Goal: Task Accomplishment & Management: Use online tool/utility

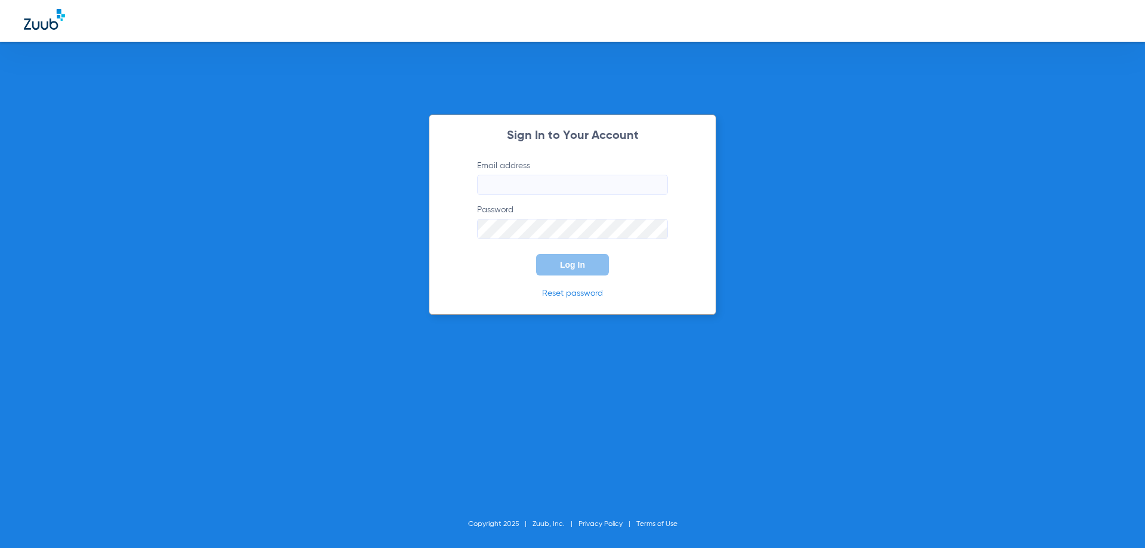
type input "[EMAIL_ADDRESS][DOMAIN_NAME]"
drag, startPoint x: 570, startPoint y: 262, endPoint x: 565, endPoint y: 271, distance: 10.1
click at [567, 266] on span "Log In" at bounding box center [572, 265] width 25 height 10
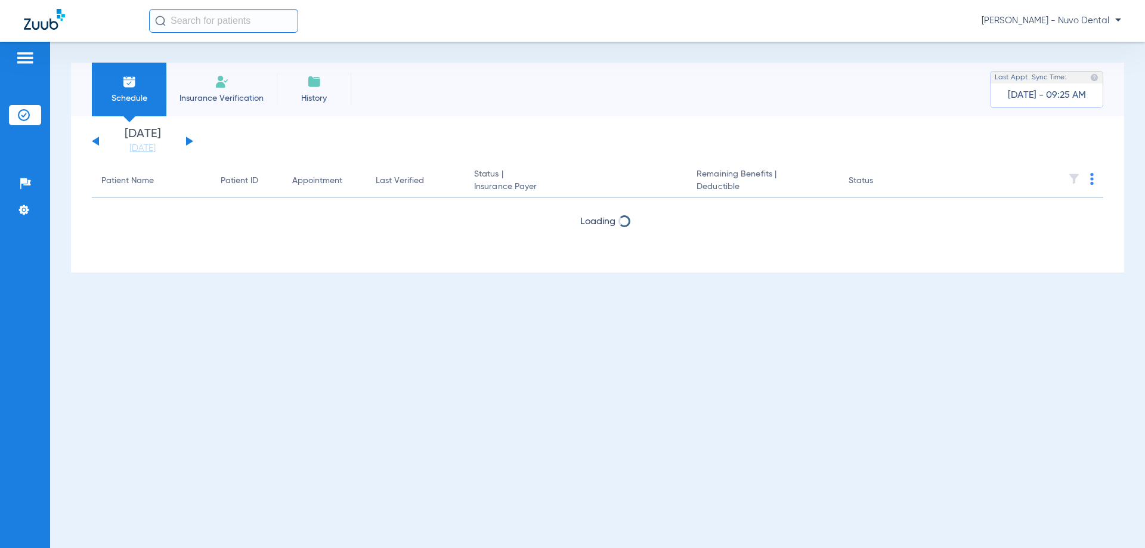
click at [221, 20] on input "text" at bounding box center [223, 21] width 149 height 24
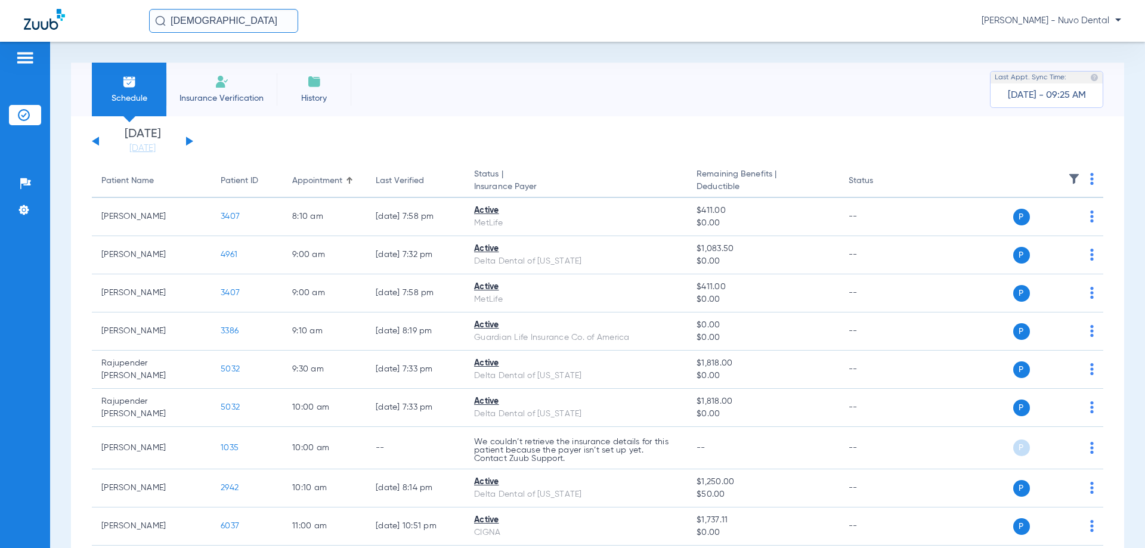
type input "[DEMOGRAPHIC_DATA]"
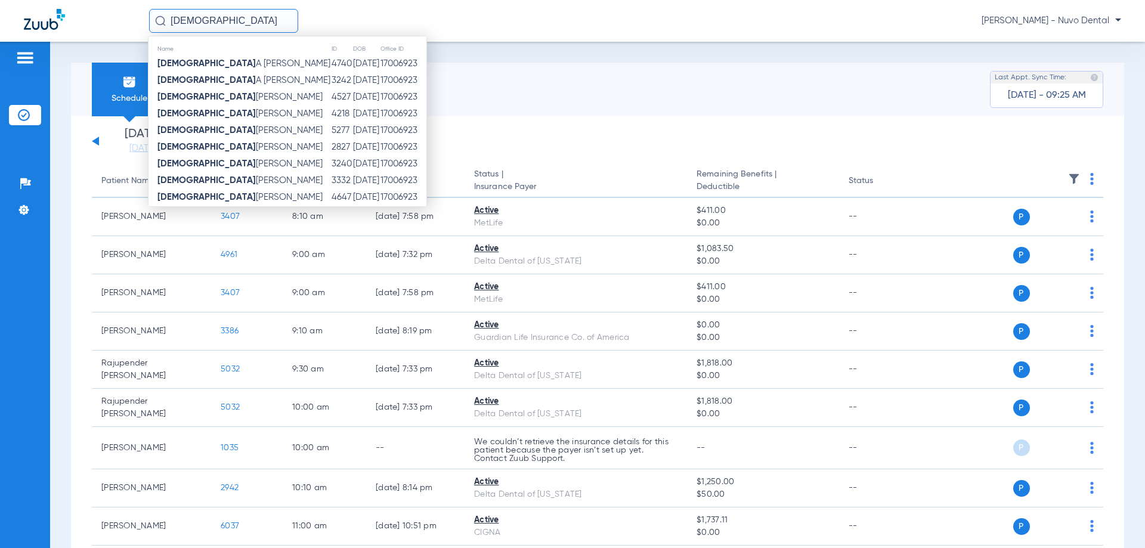
click at [218, 20] on input "[DEMOGRAPHIC_DATA]" at bounding box center [223, 21] width 149 height 24
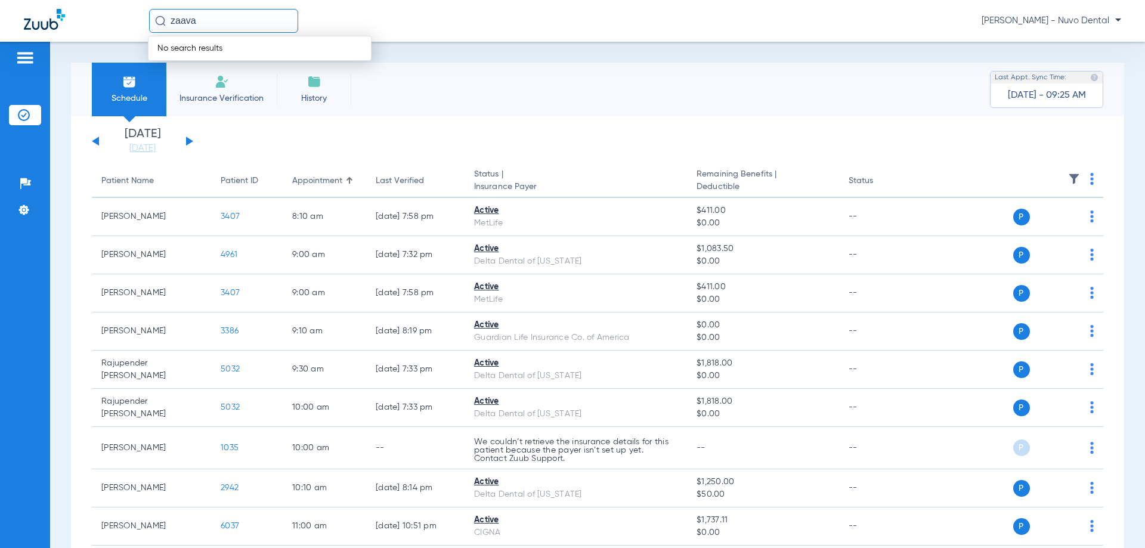
drag, startPoint x: 246, startPoint y: 18, endPoint x: 230, endPoint y: 19, distance: 16.1
click at [241, 18] on input "zaava" at bounding box center [223, 21] width 149 height 24
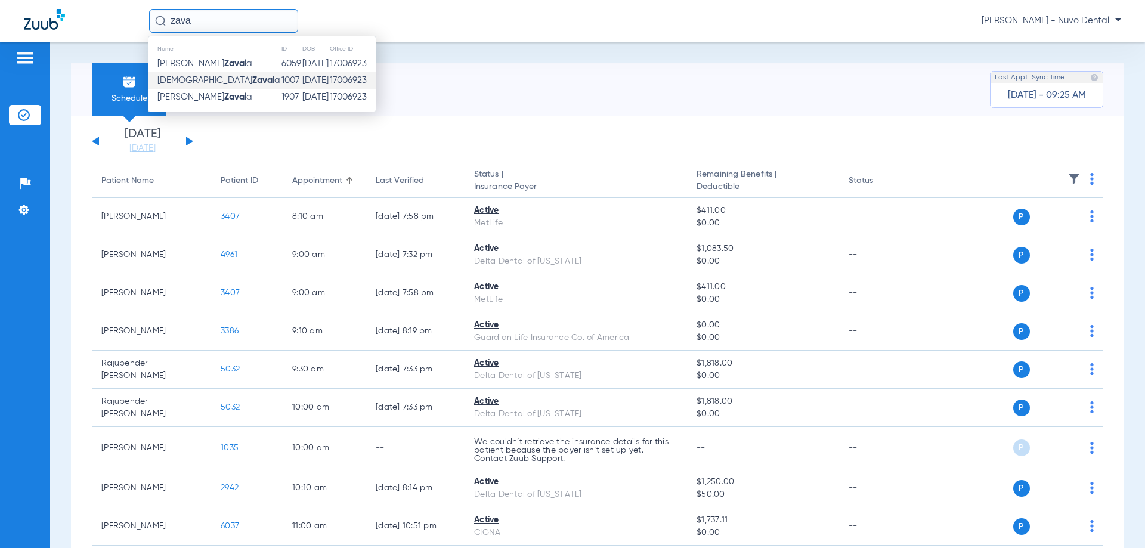
type input "zava"
click at [281, 79] on td "1007" at bounding box center [291, 80] width 21 height 17
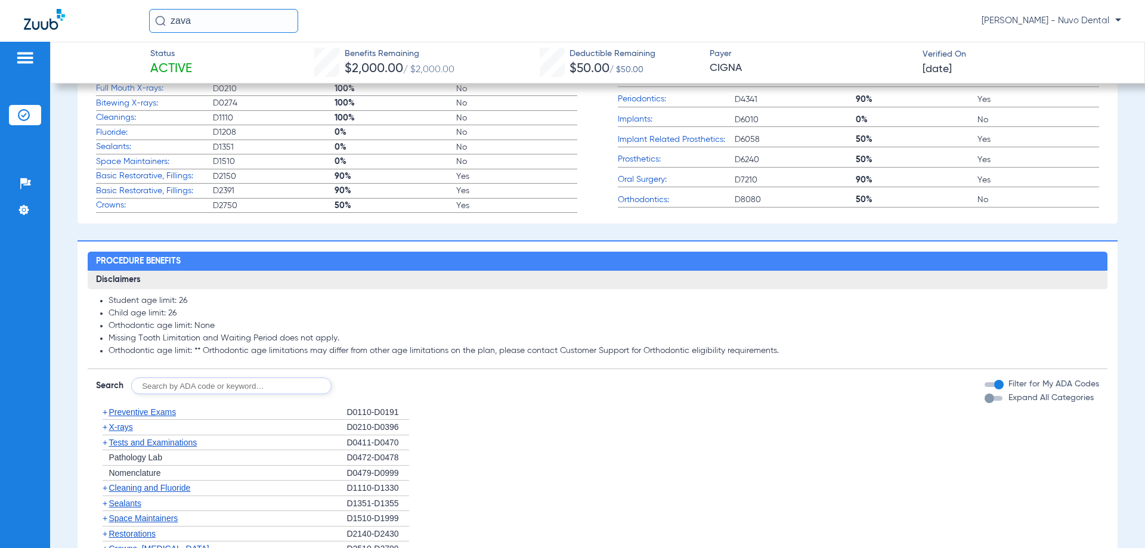
scroll to position [537, 0]
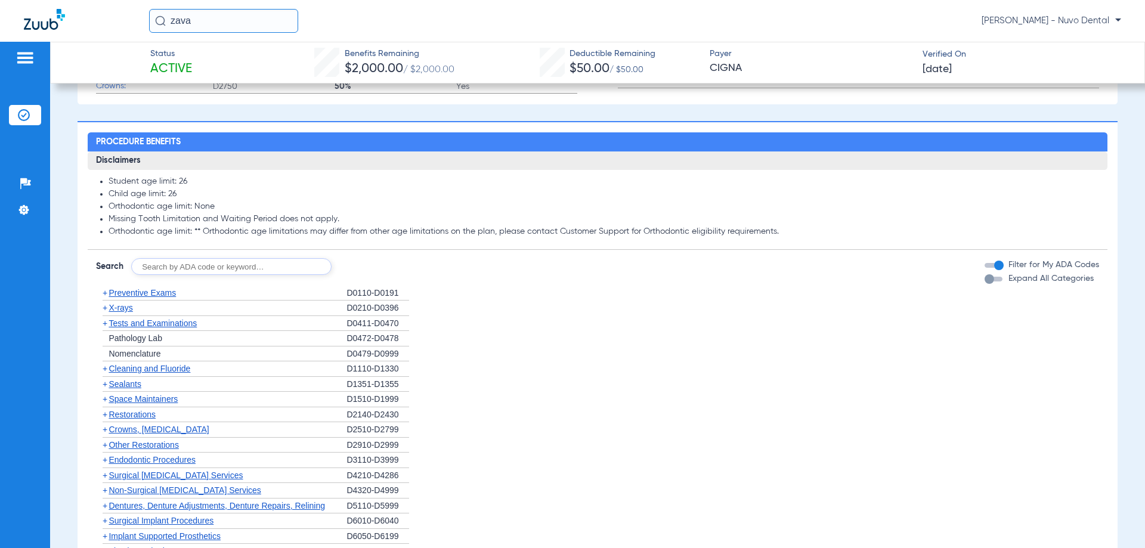
click at [203, 331] on div "+ Tests and Examinations" at bounding box center [221, 324] width 250 height 16
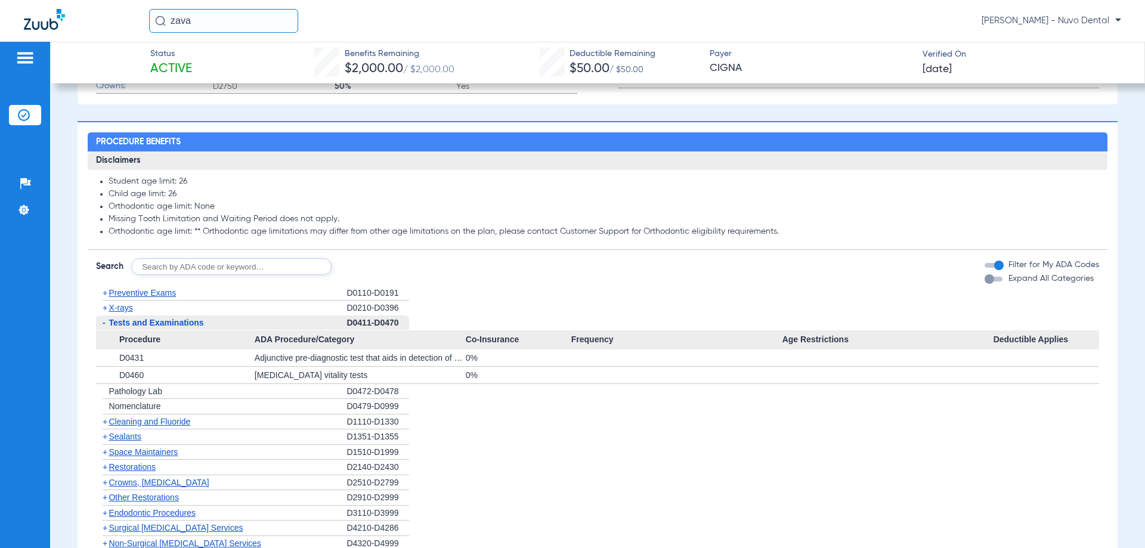
click at [192, 275] on input "text" at bounding box center [231, 266] width 200 height 17
type input "D7210"
click at [365, 271] on button "Search" at bounding box center [375, 266] width 47 height 17
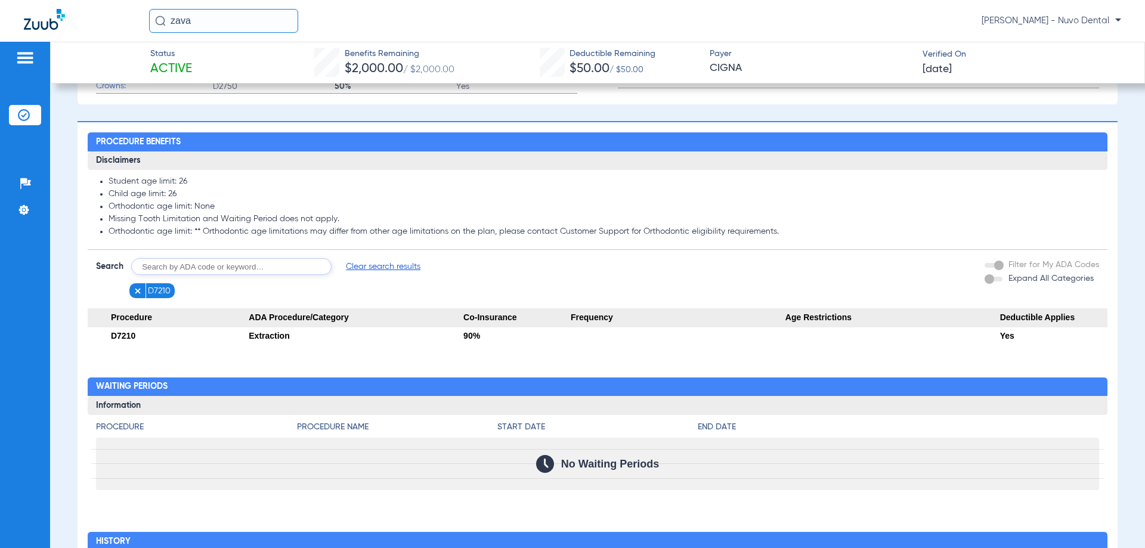
drag, startPoint x: 240, startPoint y: 22, endPoint x: 96, endPoint y: 28, distance: 144.4
click at [97, 28] on div "zava [PERSON_NAME] - Nuvo Dental" at bounding box center [572, 21] width 1145 height 42
click at [203, 21] on input "mark" at bounding box center [223, 21] width 149 height 24
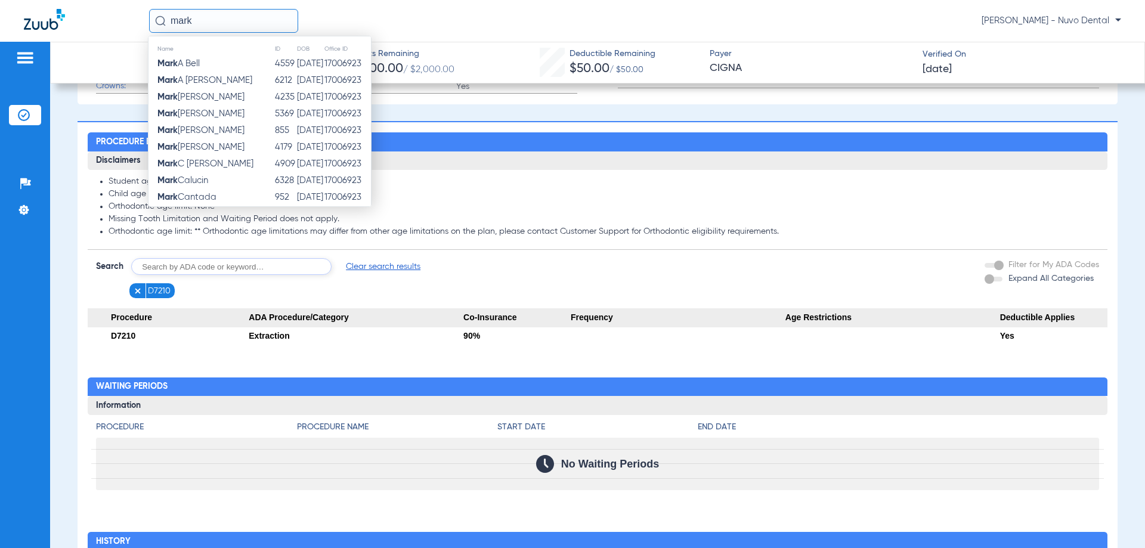
click at [205, 61] on td "[PERSON_NAME]" at bounding box center [211, 63] width 126 height 17
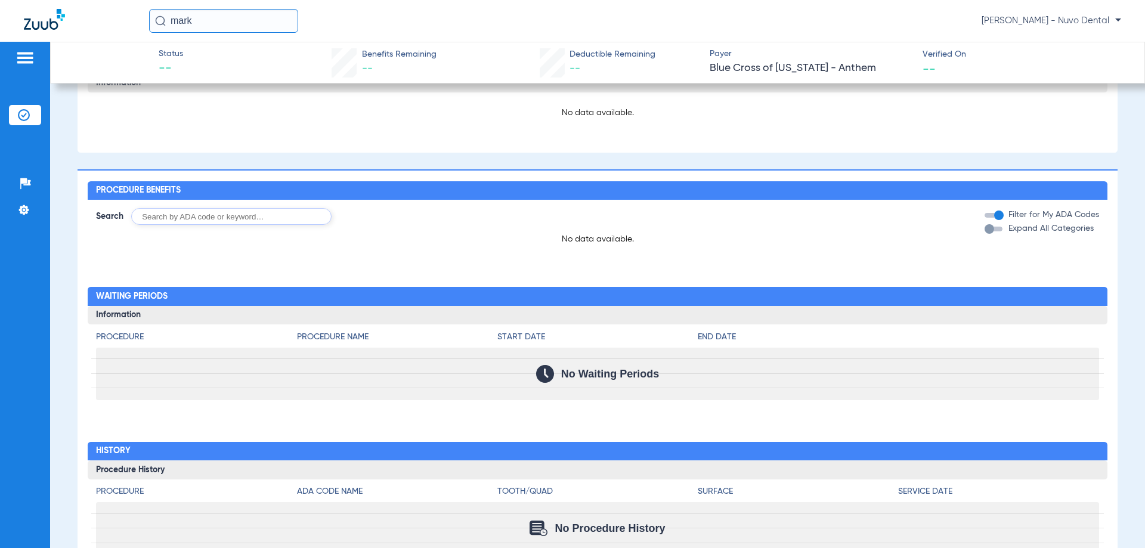
scroll to position [553, 0]
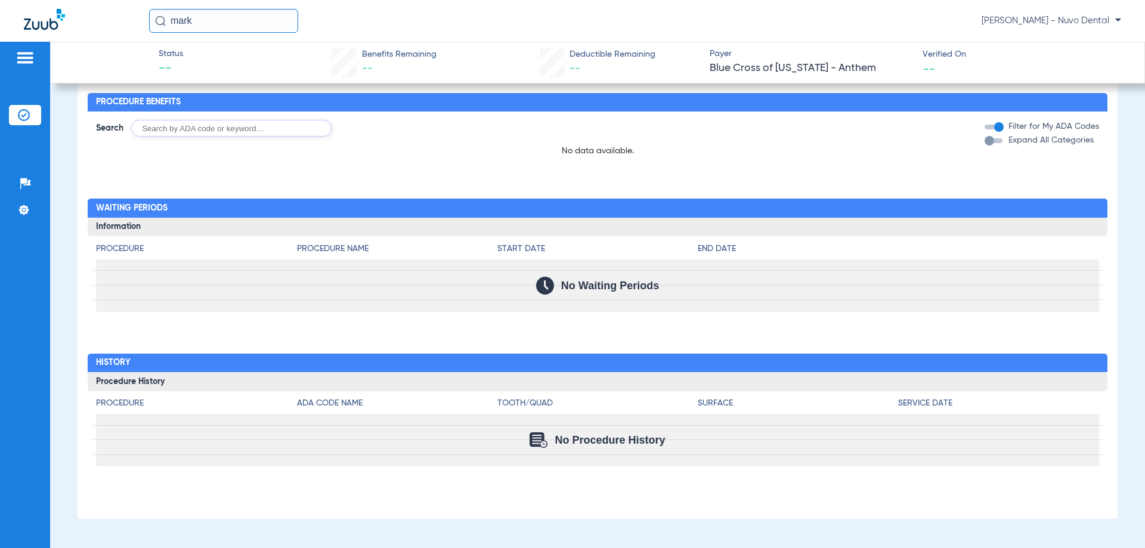
click at [221, 18] on input "mark" at bounding box center [223, 21] width 149 height 24
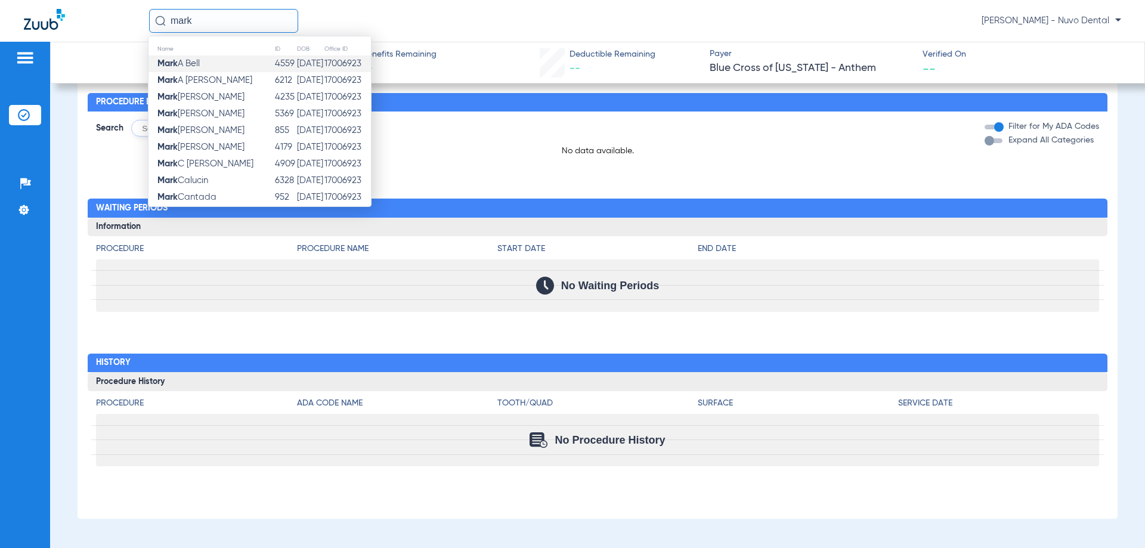
click at [224, 58] on td "[PERSON_NAME]" at bounding box center [211, 63] width 126 height 17
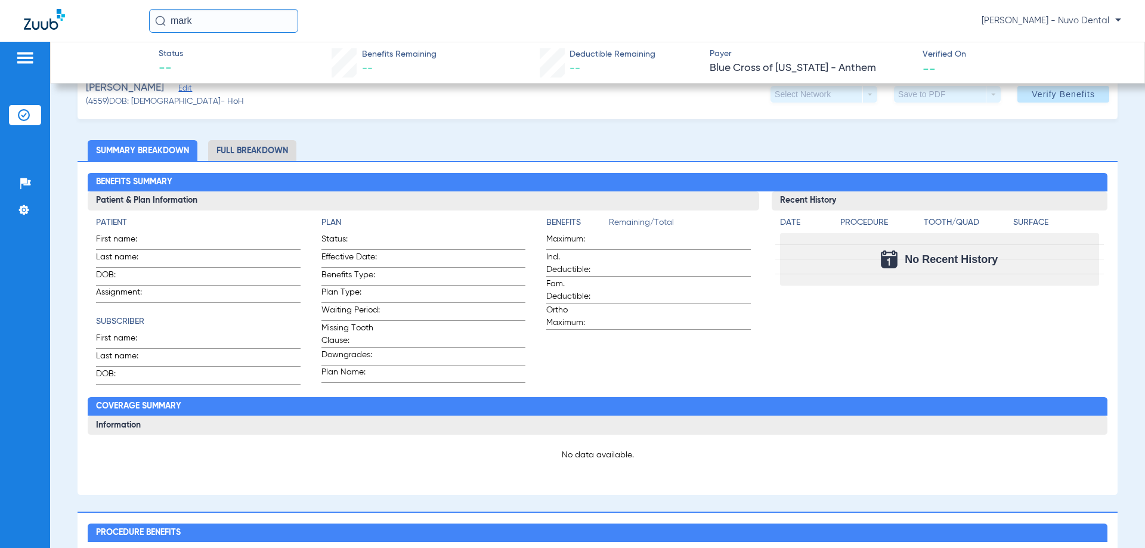
scroll to position [0, 0]
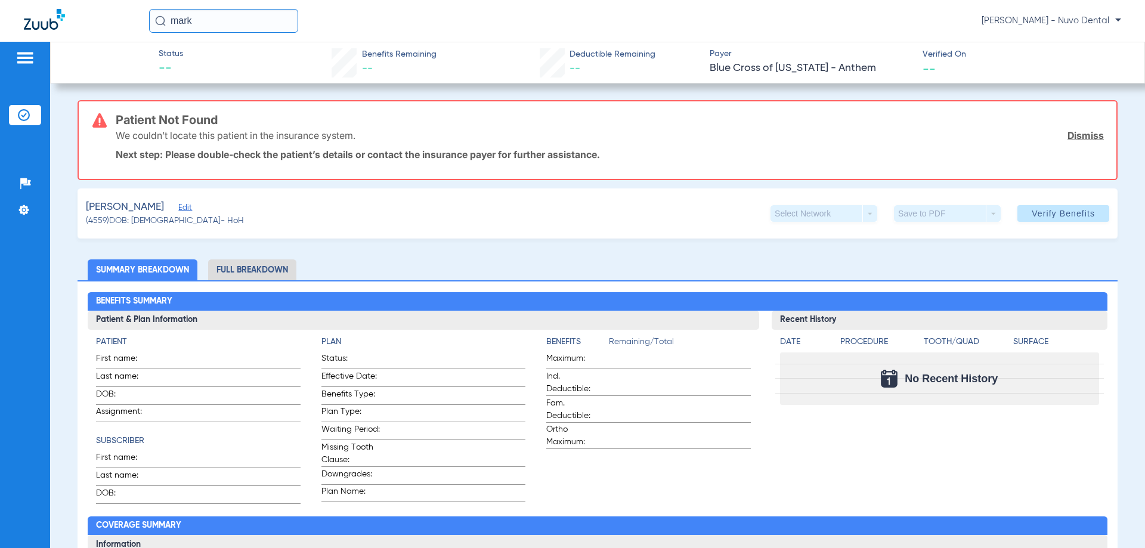
drag, startPoint x: 163, startPoint y: 1, endPoint x: 27, endPoint y: -11, distance: 135.9
click at [27, 0] on html "[PERSON_NAME] [PERSON_NAME] - Nuvo Dental Patients Insurance Verification Setup…" at bounding box center [572, 274] width 1145 height 548
click at [252, 31] on input "[DEMOGRAPHIC_DATA]" at bounding box center [223, 21] width 149 height 24
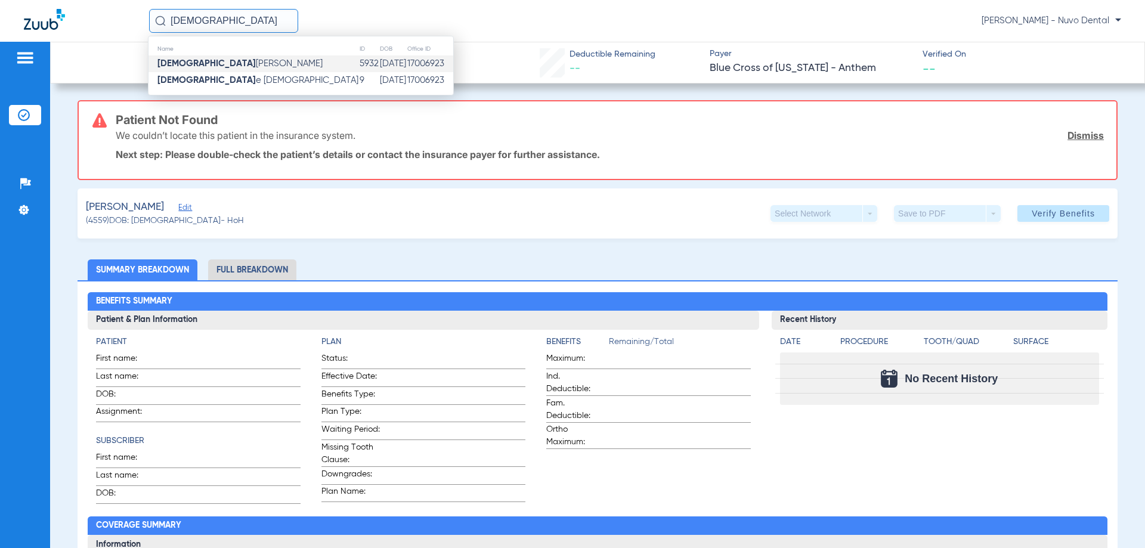
click at [244, 57] on td "[DEMOGRAPHIC_DATA][PERSON_NAME]" at bounding box center [253, 63] width 210 height 17
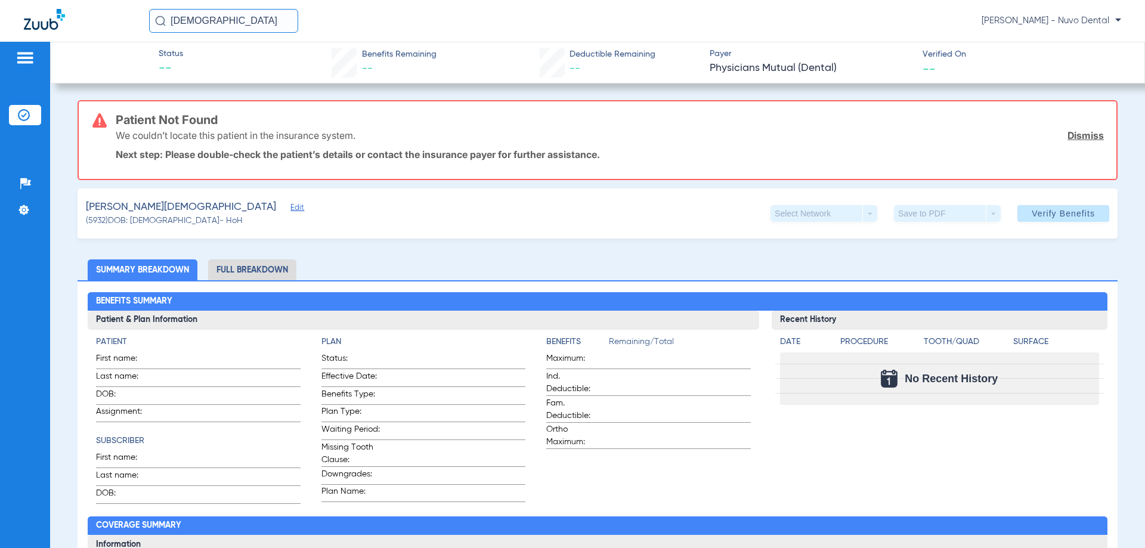
drag, startPoint x: 230, startPoint y: 20, endPoint x: 41, endPoint y: -8, distance: 190.6
click at [41, 0] on html "[PERSON_NAME] [PERSON_NAME] - Nuvo Dental Patients Insurance Verification Setup…" at bounding box center [572, 274] width 1145 height 548
click at [222, 27] on input "ivet" at bounding box center [223, 21] width 149 height 24
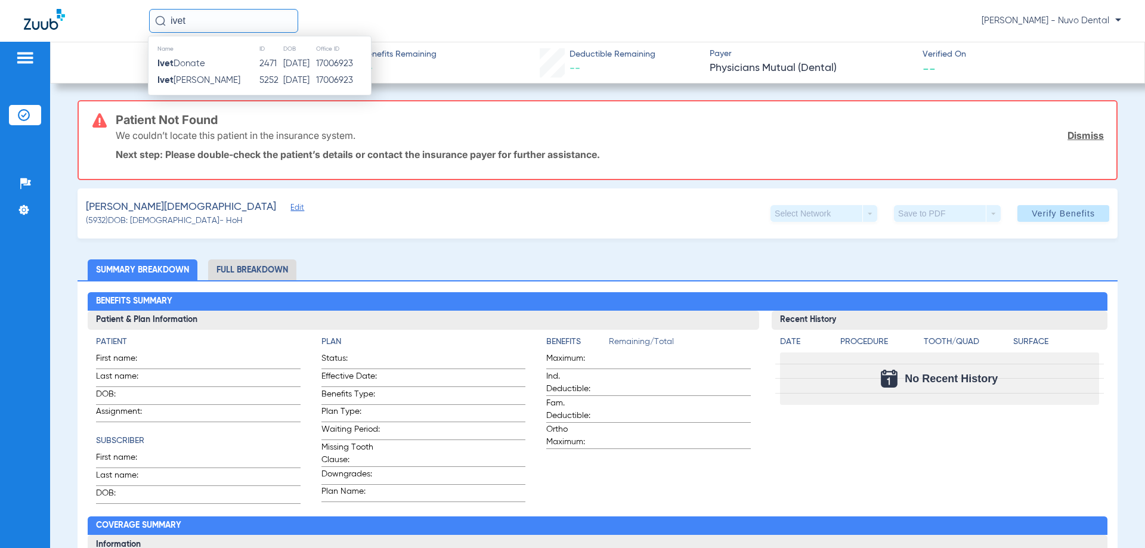
type input "ivet"
click at [215, 80] on td "[PERSON_NAME]" at bounding box center [203, 80] width 110 height 17
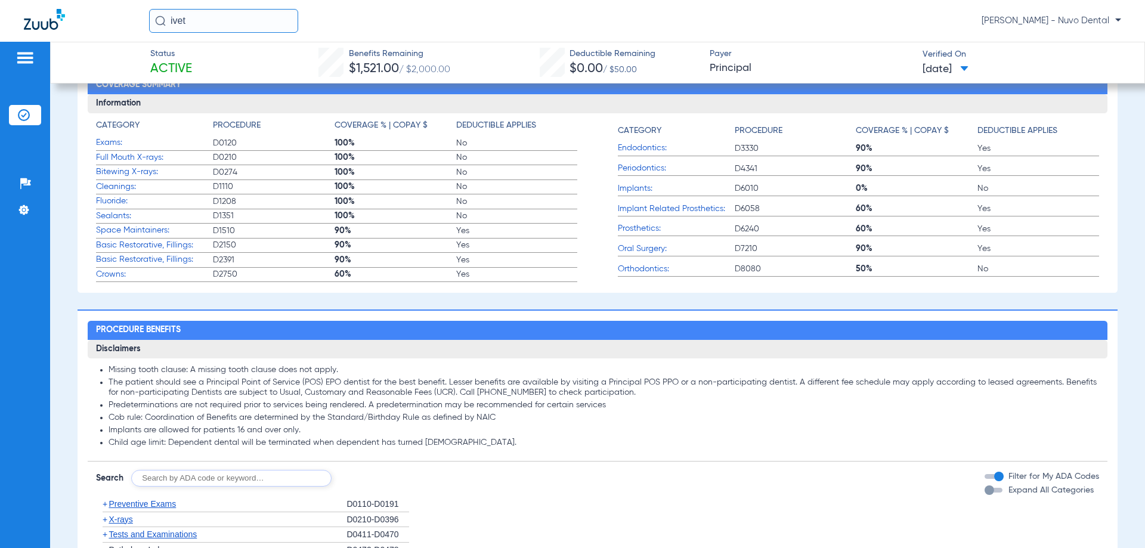
scroll to position [477, 0]
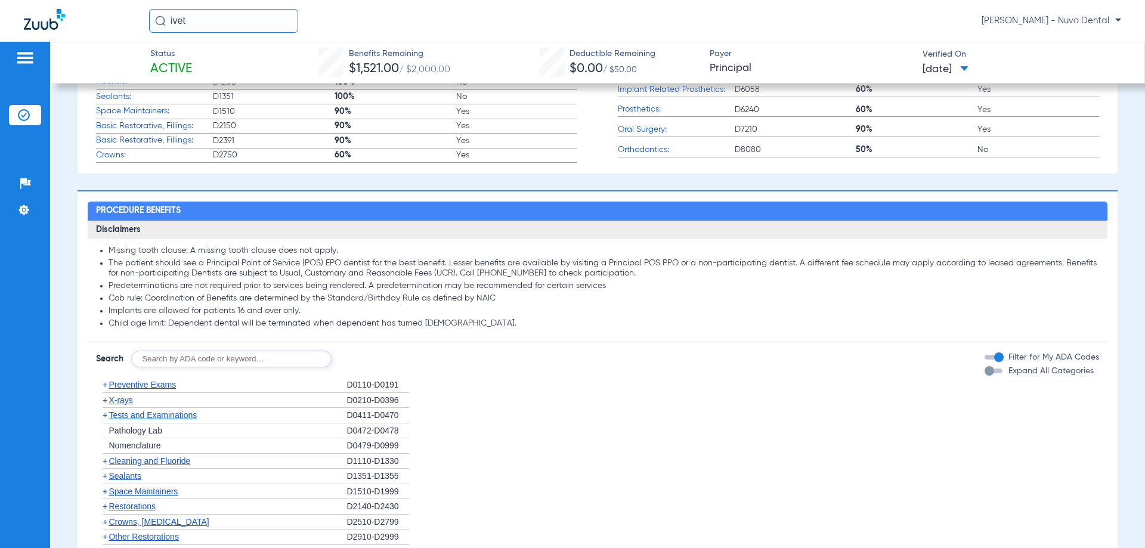
click at [182, 354] on input "text" at bounding box center [231, 359] width 200 height 17
type input "D7210"
click at [365, 353] on button "Search" at bounding box center [375, 359] width 47 height 17
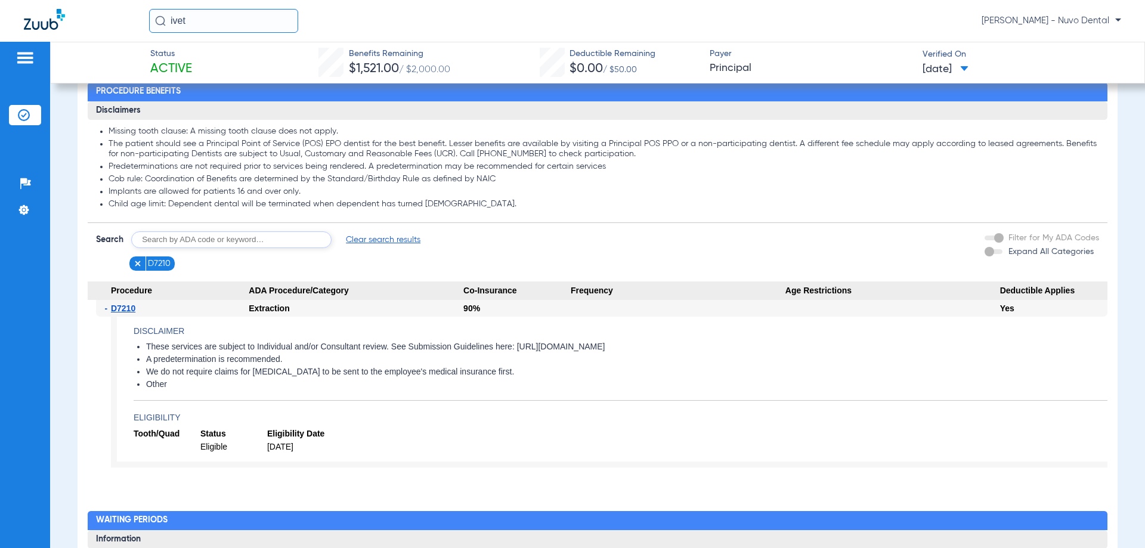
scroll to position [656, 0]
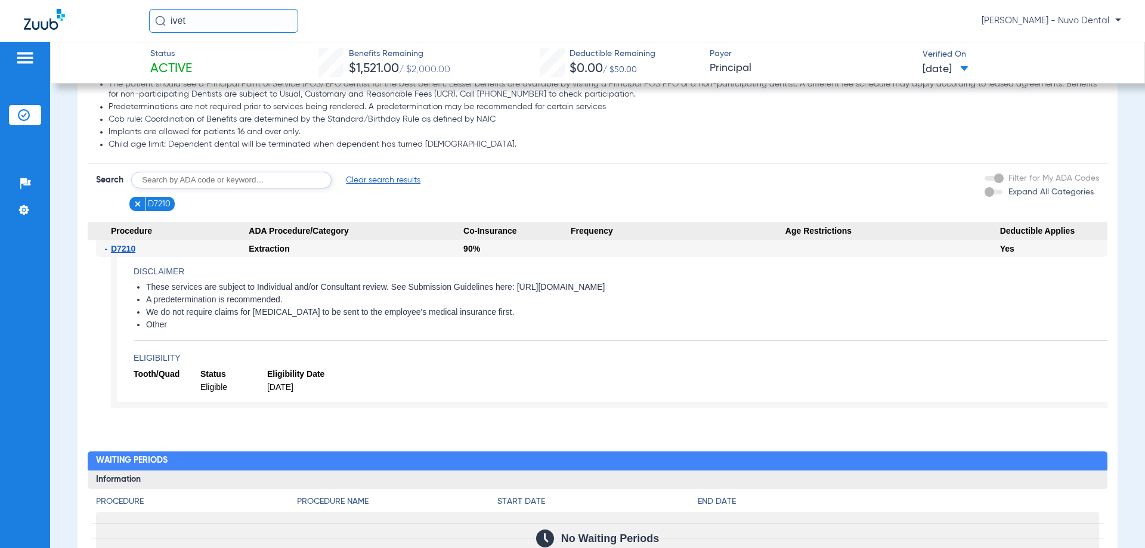
drag, startPoint x: 123, startPoint y: -15, endPoint x: 79, endPoint y: -15, distance: 43.5
click at [79, 0] on html "ivet [PERSON_NAME] - Nuvo Dental Patients Insurance Verification Setup Help Cen…" at bounding box center [572, 274] width 1145 height 548
type input "t"
type input "ruby tin"
click at [275, 66] on td "[DATE]" at bounding box center [292, 63] width 35 height 17
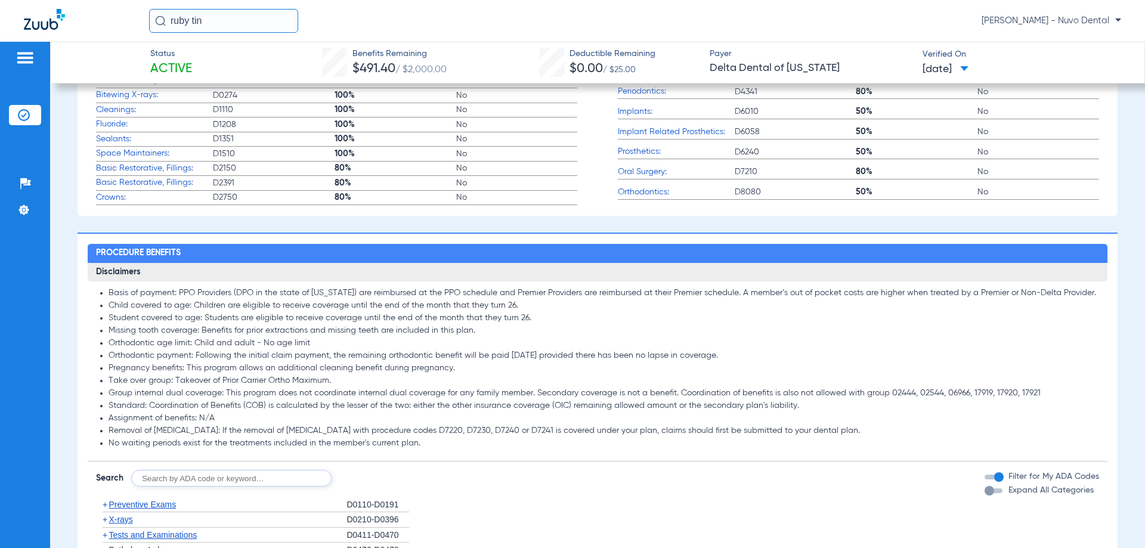
scroll to position [673, 0]
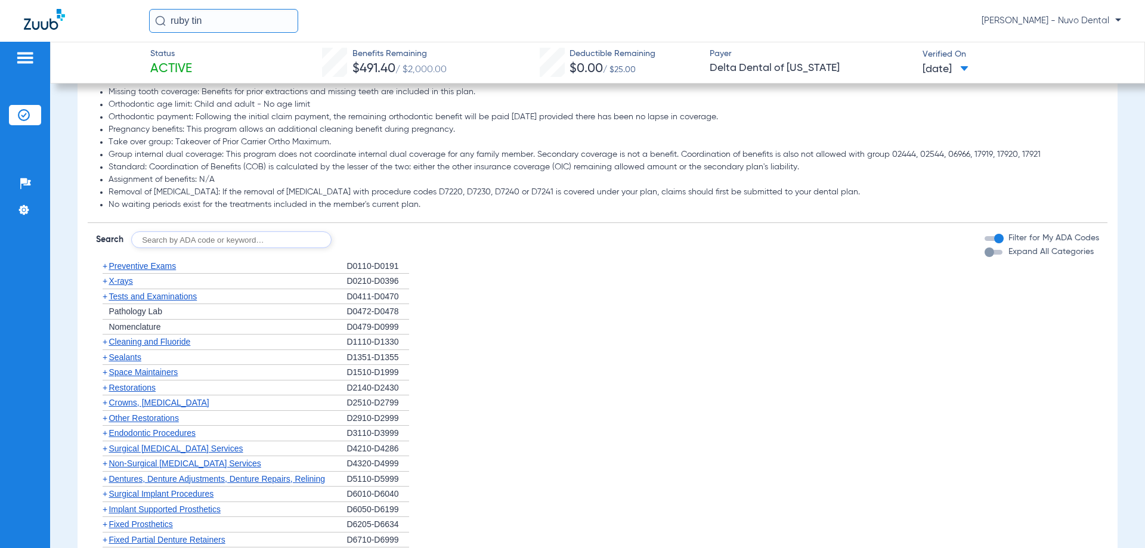
click at [167, 239] on input "text" at bounding box center [231, 239] width 200 height 17
type input "D9310"
click at [368, 241] on button "Search" at bounding box center [375, 239] width 47 height 17
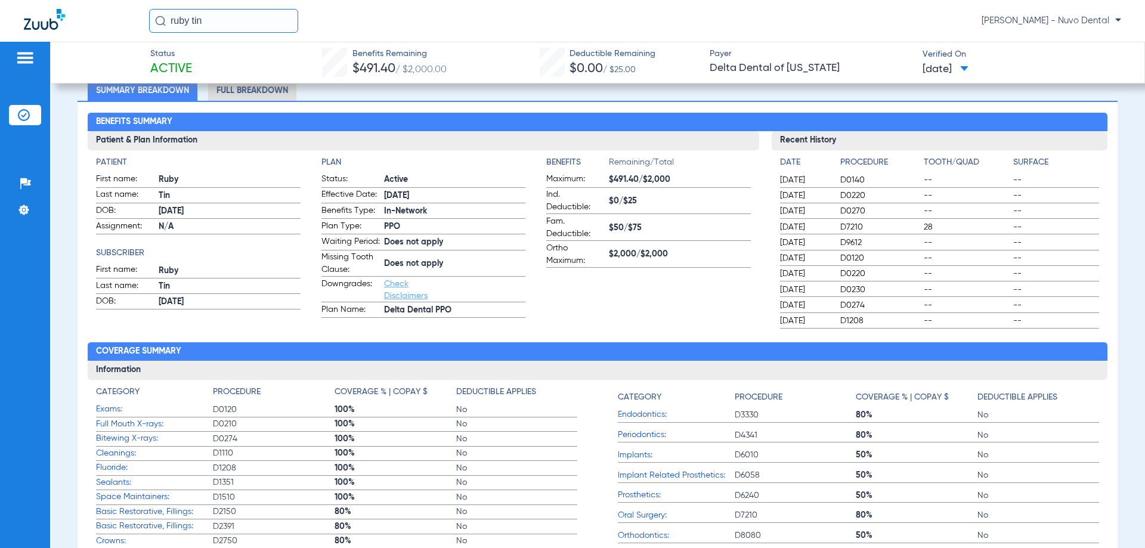
scroll to position [0, 0]
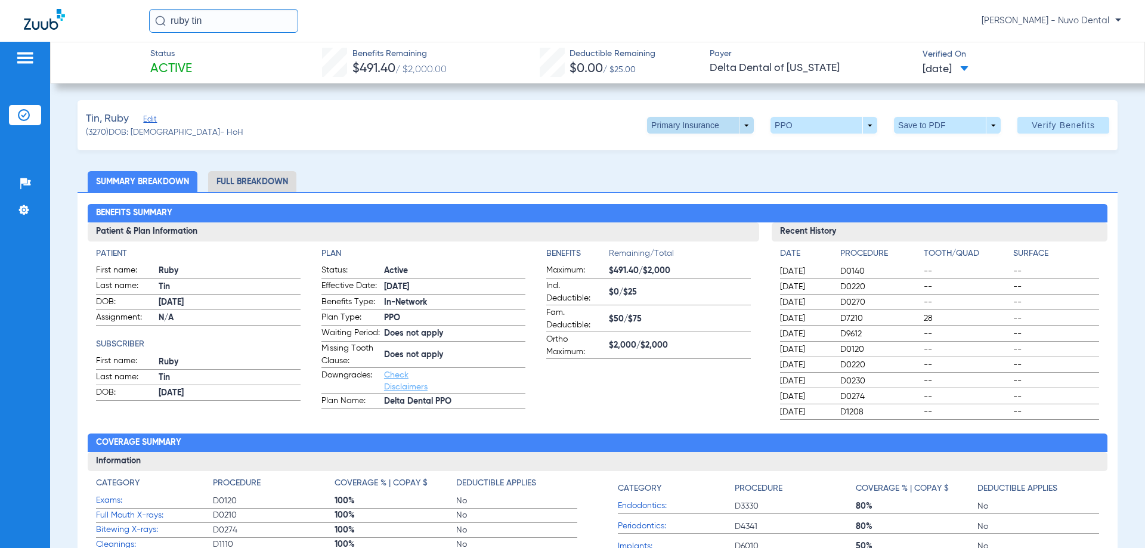
click at [689, 132] on span at bounding box center [700, 125] width 29 height 29
click at [690, 170] on span "Secondary Insurance" at bounding box center [687, 173] width 79 height 8
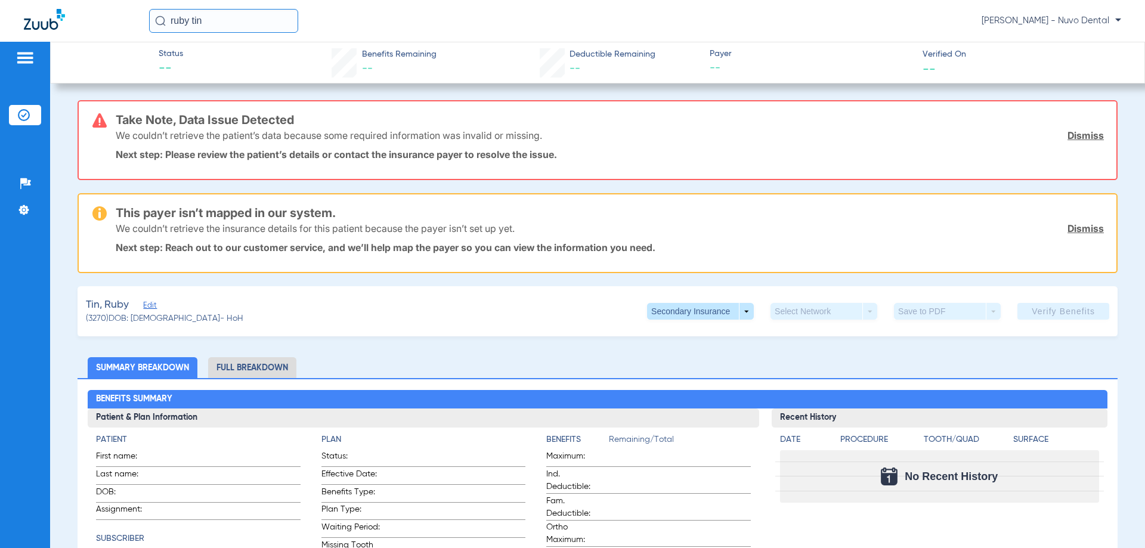
scroll to position [60, 0]
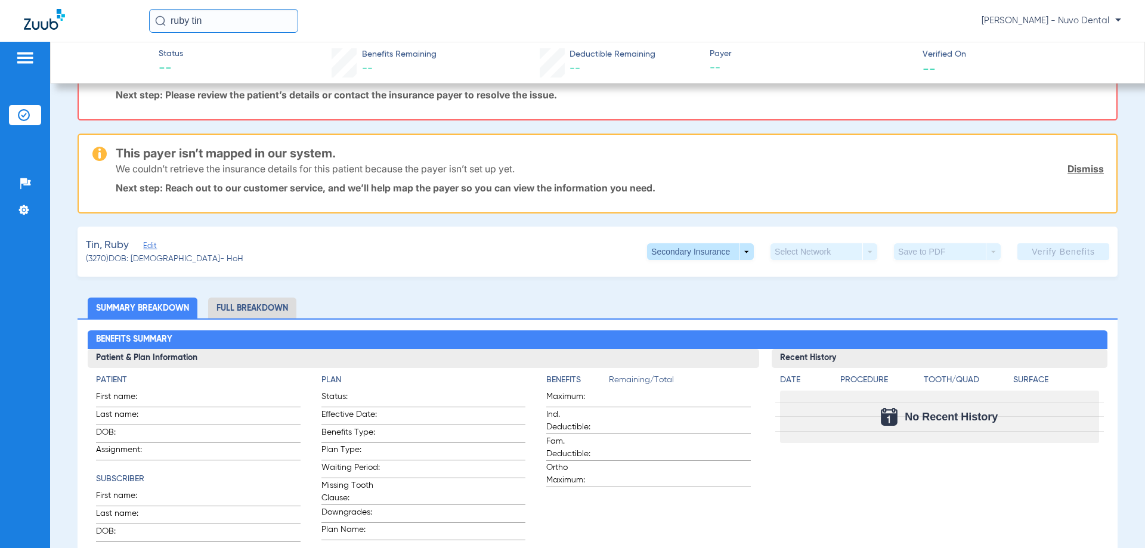
drag, startPoint x: 228, startPoint y: 19, endPoint x: 125, endPoint y: 25, distance: 103.3
click at [125, 25] on div "ruby tin [PERSON_NAME] - Nuvo Dental" at bounding box center [572, 21] width 1145 height 42
click at [233, 35] on div "[PERSON_NAME] - Nuvo Dental" at bounding box center [572, 21] width 1145 height 42
click at [234, 19] on input "rayu" at bounding box center [223, 21] width 149 height 24
click at [224, 18] on input "rayu" at bounding box center [223, 21] width 149 height 24
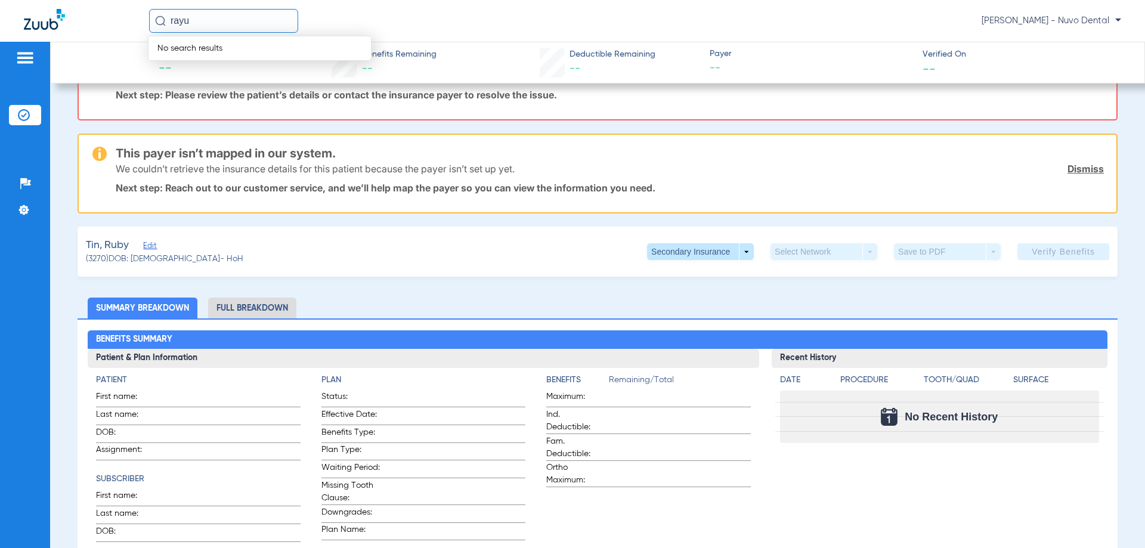
click at [234, 19] on input "rayu" at bounding box center [223, 21] width 149 height 24
drag, startPoint x: 233, startPoint y: 20, endPoint x: 140, endPoint y: 21, distance: 93.0
click at [140, 21] on div "rayu No search results [PERSON_NAME] Dental" at bounding box center [572, 21] width 1145 height 42
drag, startPoint x: 245, startPoint y: 28, endPoint x: 96, endPoint y: 18, distance: 149.4
click at [104, 18] on div "[PERSON_NAME] - Nuvo Dental" at bounding box center [572, 21] width 1145 height 42
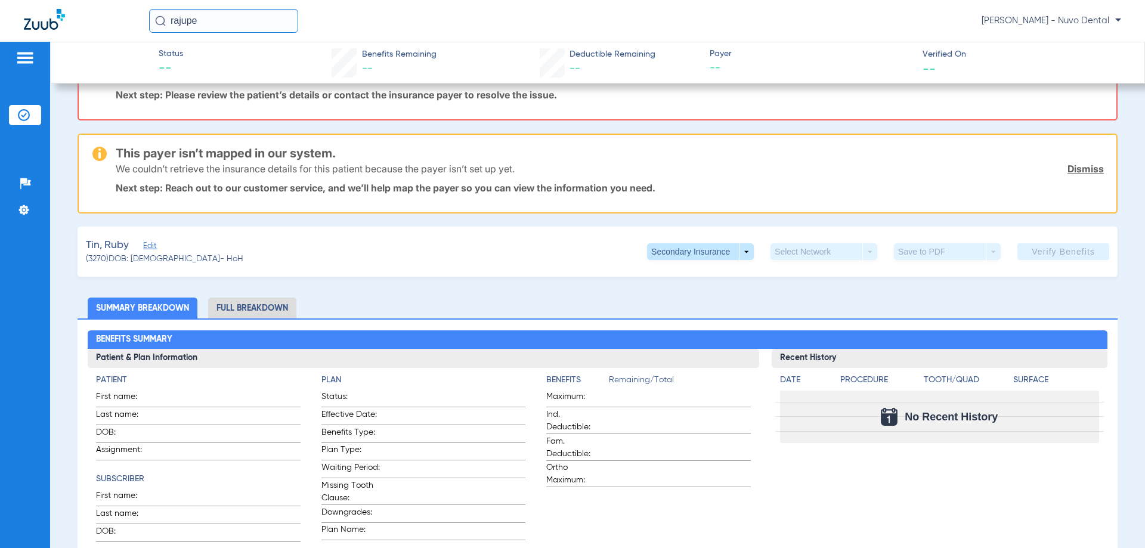
click at [250, 18] on input "rajupe" at bounding box center [223, 21] width 149 height 24
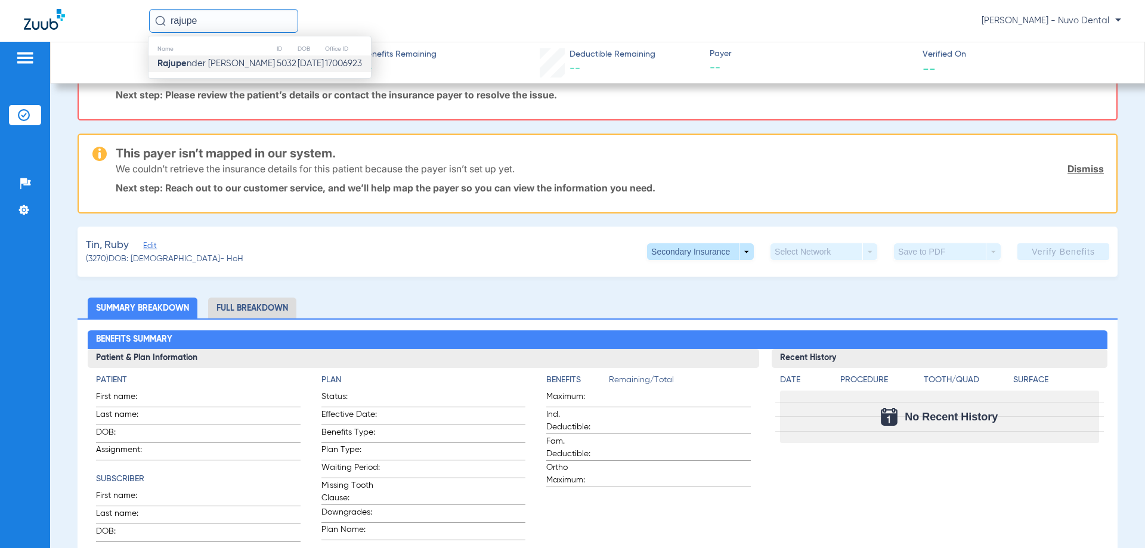
type input "rajupe"
click at [227, 63] on span "Rajupe nder [PERSON_NAME]" at bounding box center [215, 63] width 117 height 9
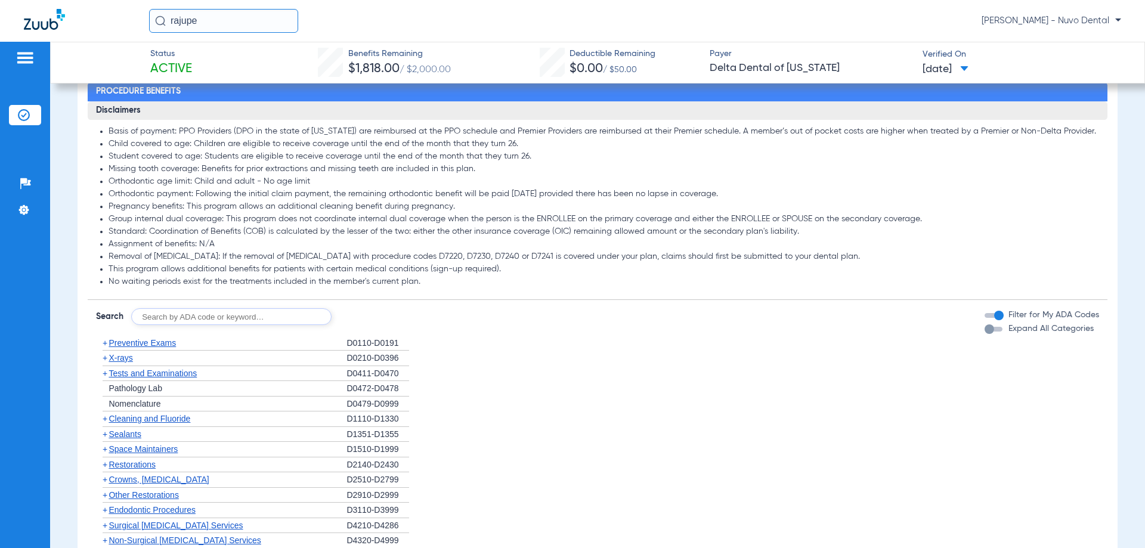
scroll to position [775, 0]
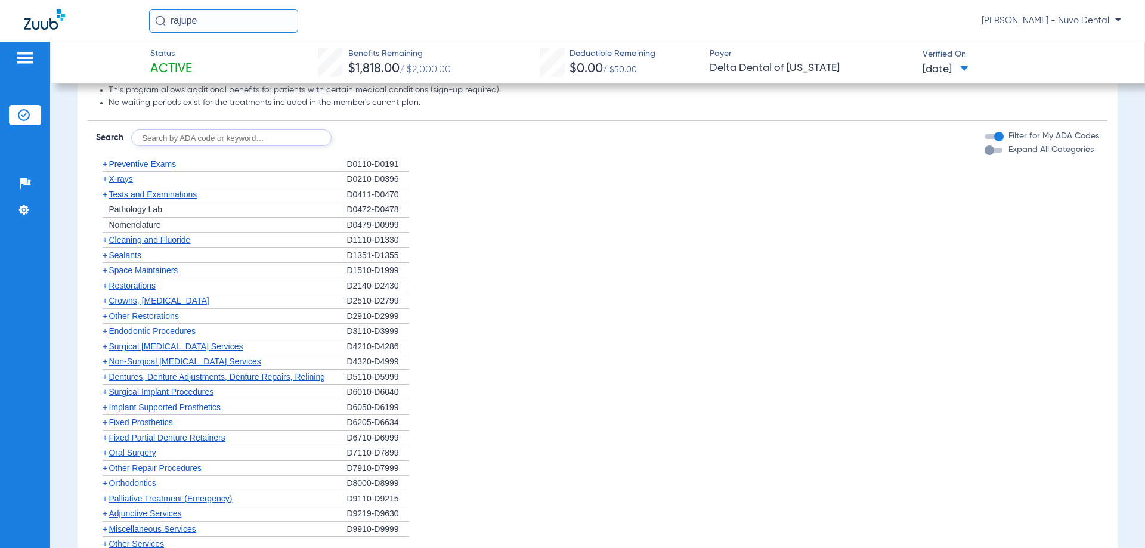
click at [169, 136] on input "text" at bounding box center [231, 137] width 200 height 17
type input "D2393"
click at [379, 137] on button "Search" at bounding box center [375, 137] width 47 height 17
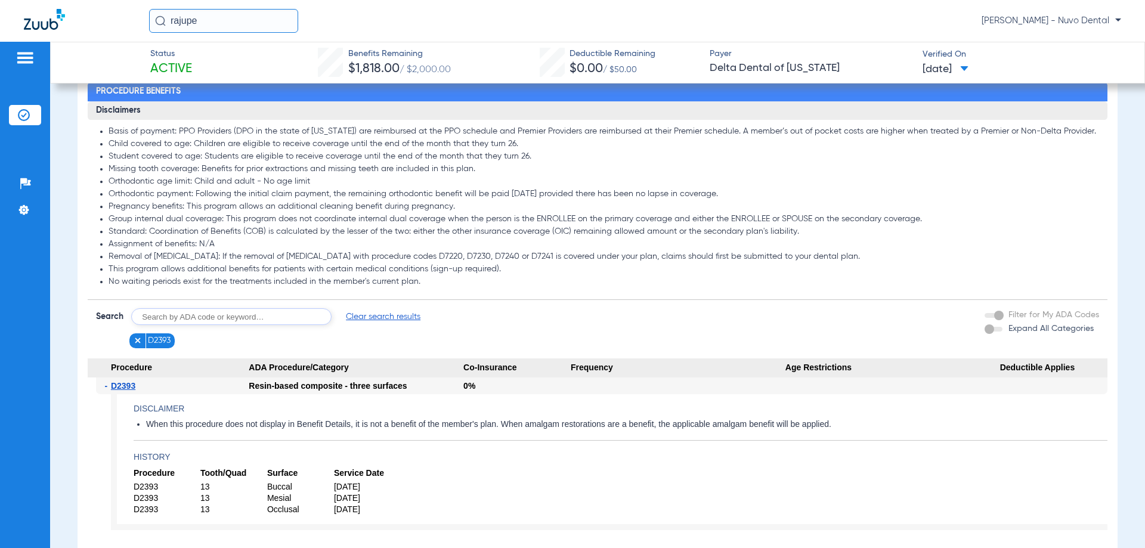
scroll to position [656, 0]
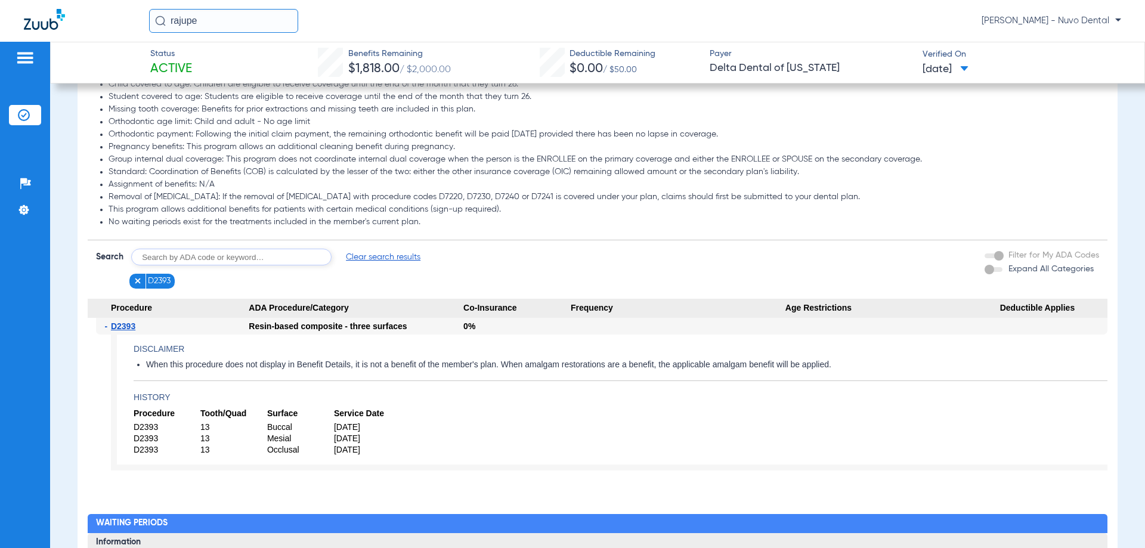
click at [209, 314] on span "Procedure" at bounding box center [168, 308] width 161 height 19
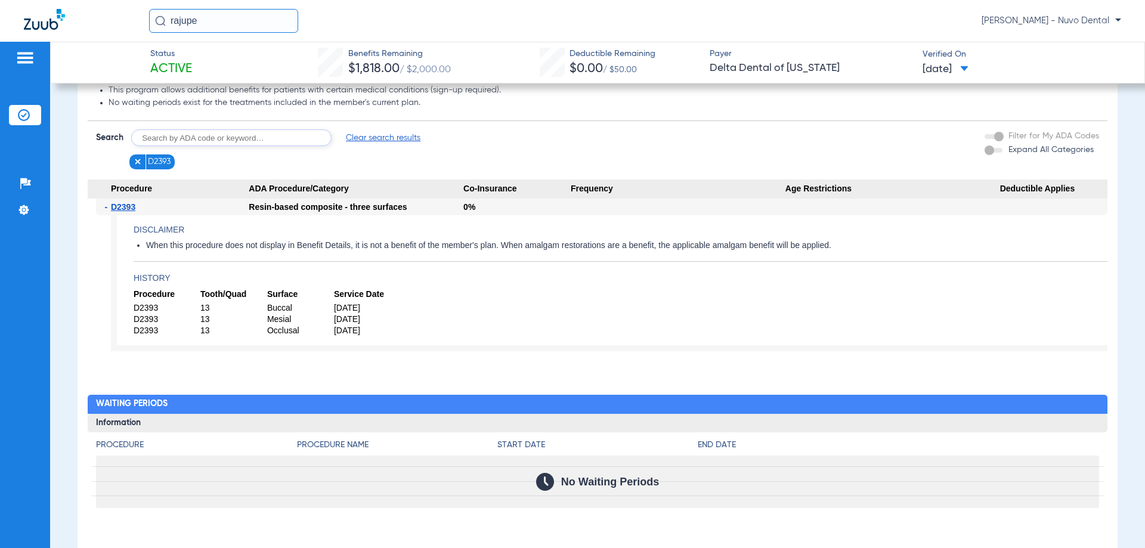
click at [204, 137] on input "text" at bounding box center [231, 137] width 200 height 17
type input "D2160"
click at [378, 133] on button "Search" at bounding box center [375, 137] width 47 height 17
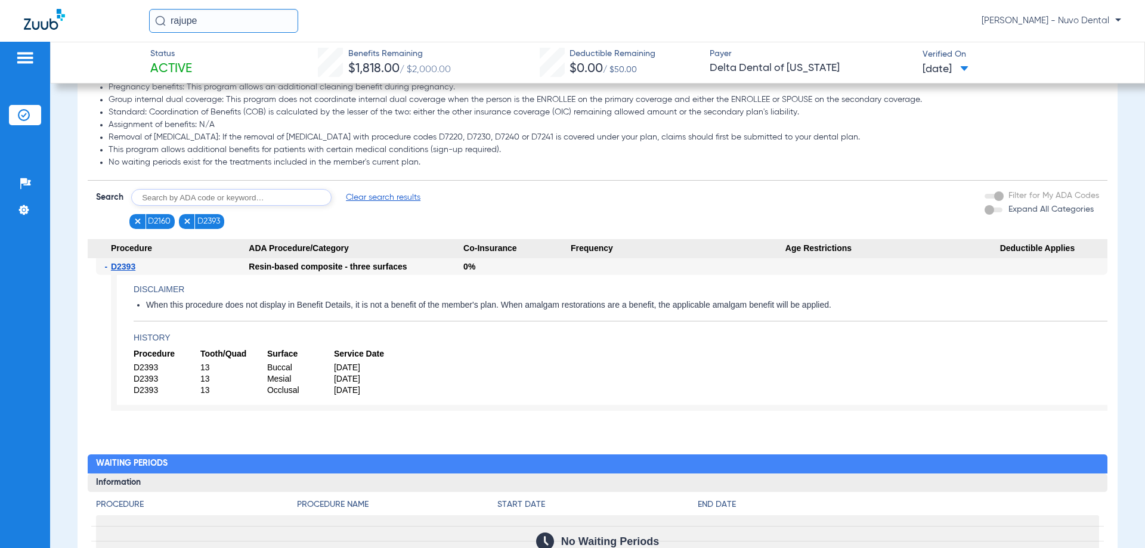
scroll to position [656, 0]
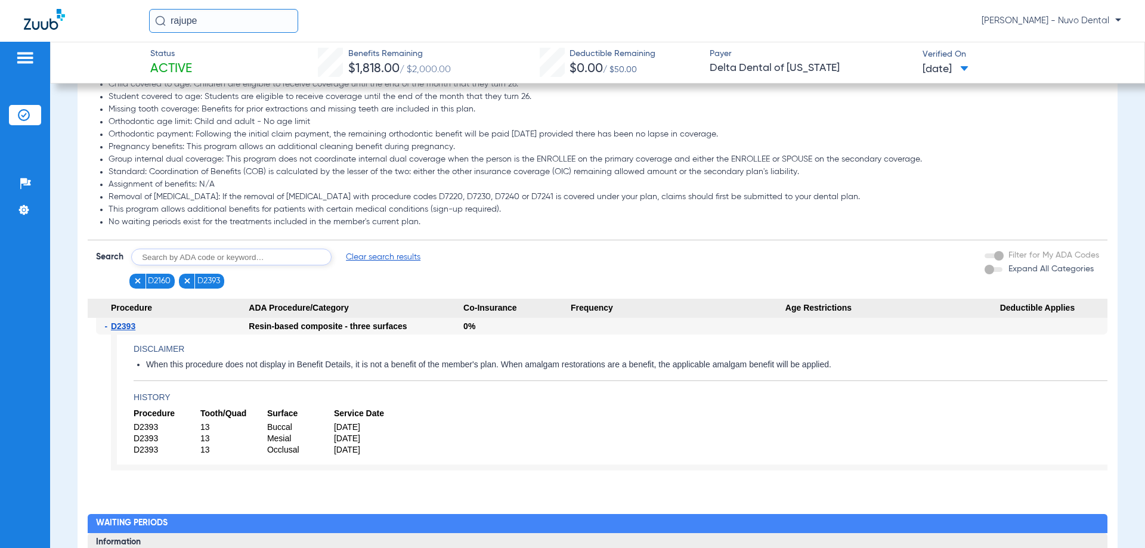
click at [190, 287] on figure at bounding box center [189, 281] width 12 height 15
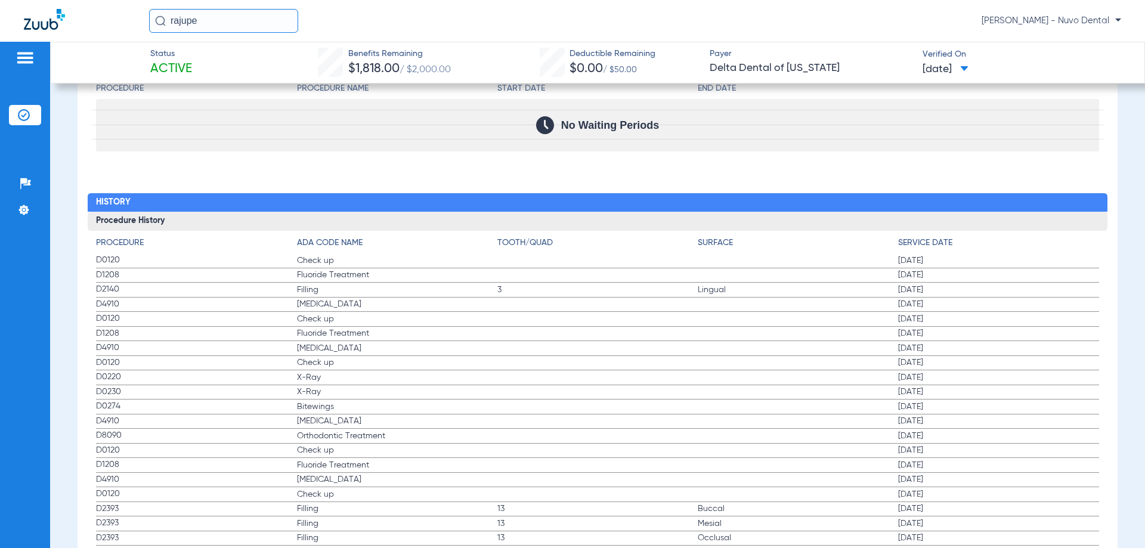
scroll to position [1014, 0]
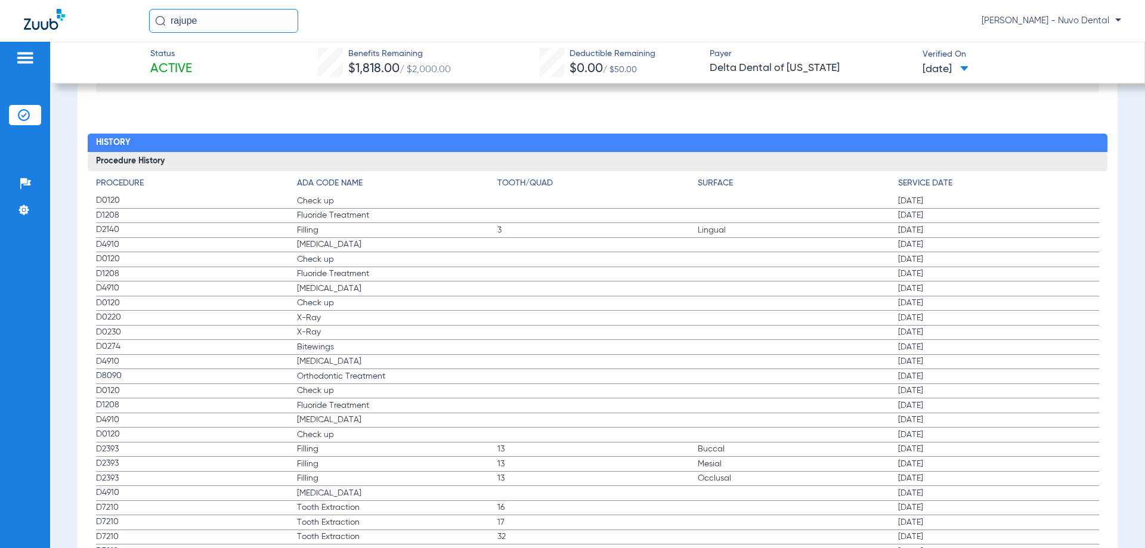
drag, startPoint x: 220, startPoint y: 19, endPoint x: 33, endPoint y: 12, distance: 186.8
click at [33, 13] on div "rajupe [PERSON_NAME] - Nuvo Dental" at bounding box center [572, 21] width 1145 height 42
click at [227, 19] on input "[PERSON_NAME]" at bounding box center [223, 21] width 149 height 24
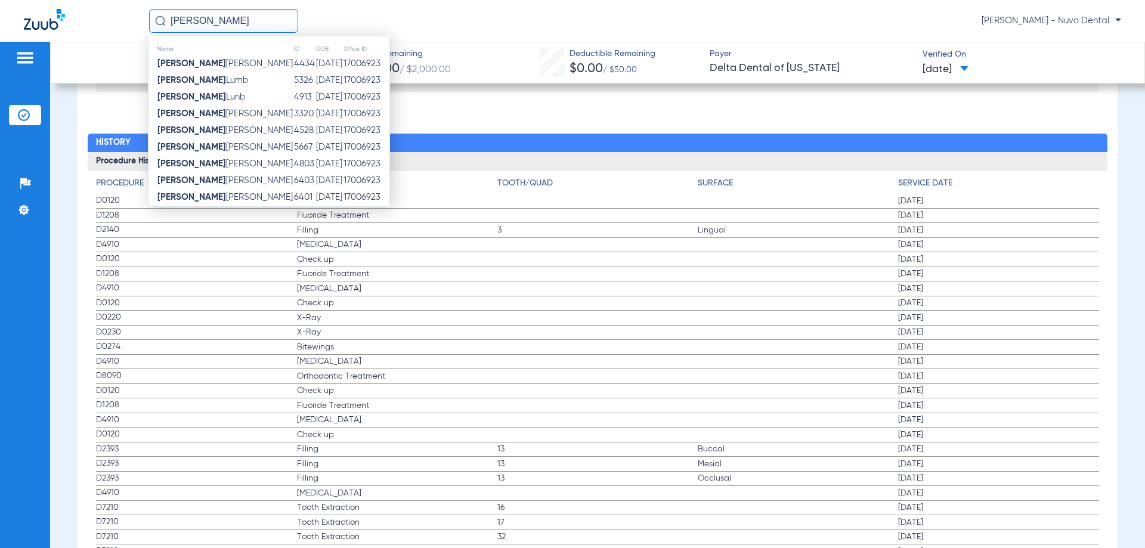
type input "[PERSON_NAME]"
click at [236, 18] on input "[PERSON_NAME]" at bounding box center [223, 21] width 149 height 24
click at [211, 131] on span "[PERSON_NAME]" at bounding box center [224, 130] width 135 height 9
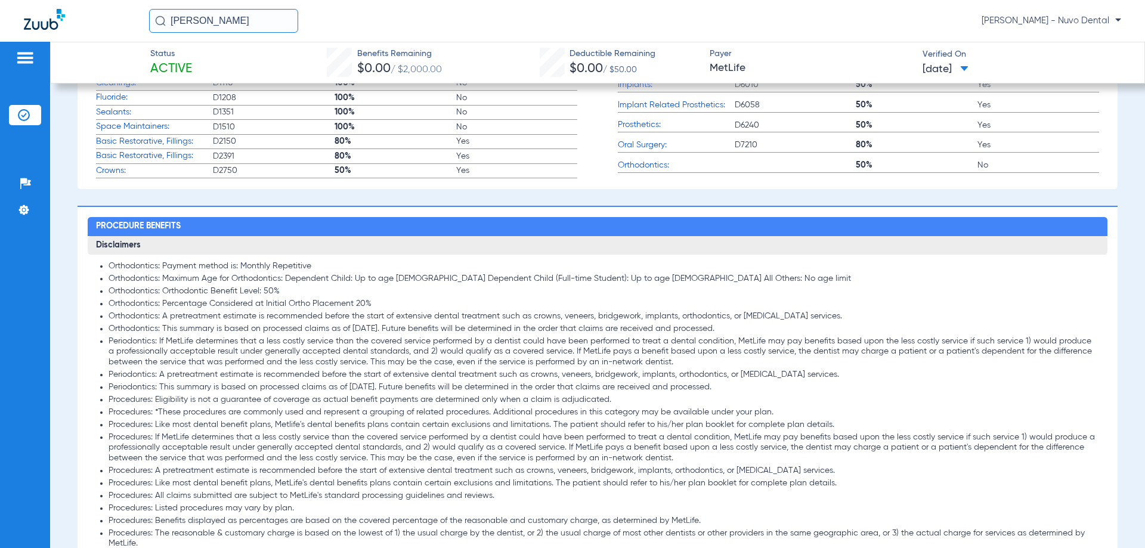
scroll to position [1675, 0]
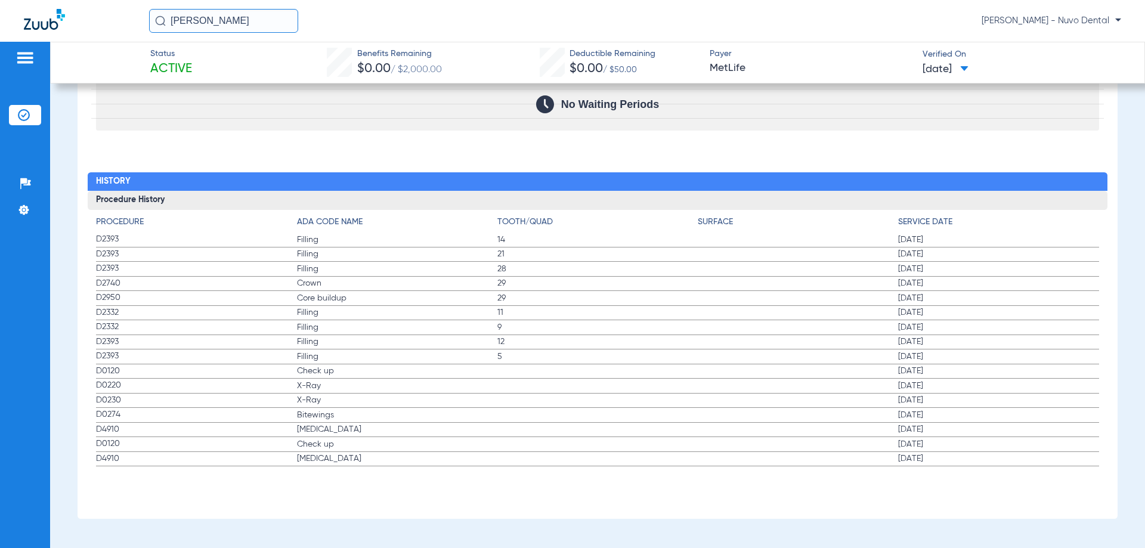
click at [9, 122] on li "Insurance Verification" at bounding box center [25, 115] width 32 height 20
